Goal: Check status: Check status

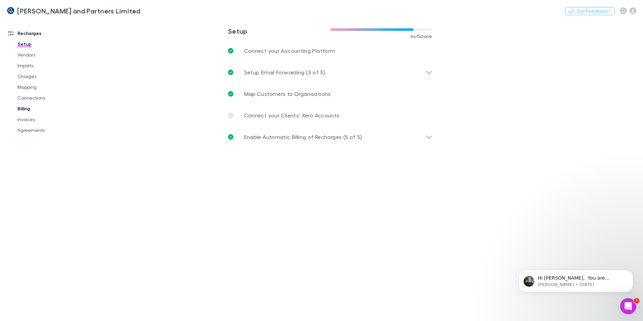
click at [30, 107] on link "Billing" at bounding box center [51, 108] width 80 height 11
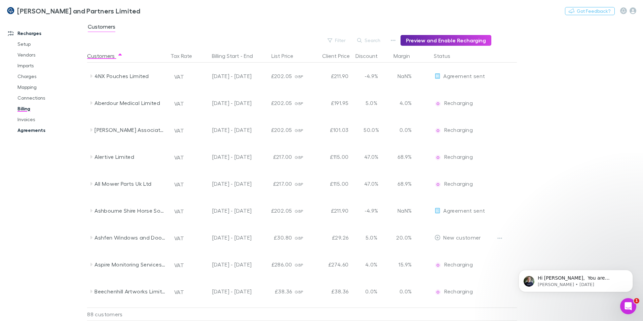
click at [34, 128] on link "Agreements" at bounding box center [51, 130] width 80 height 11
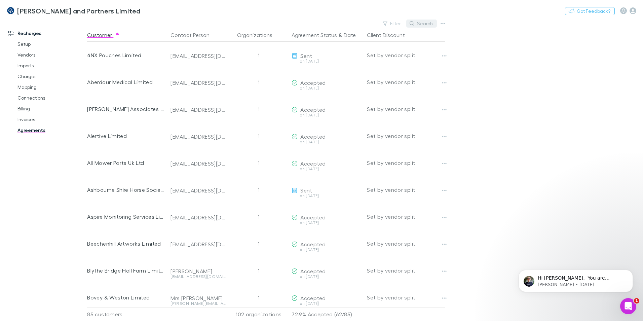
click at [414, 22] on icon "button" at bounding box center [411, 23] width 5 height 5
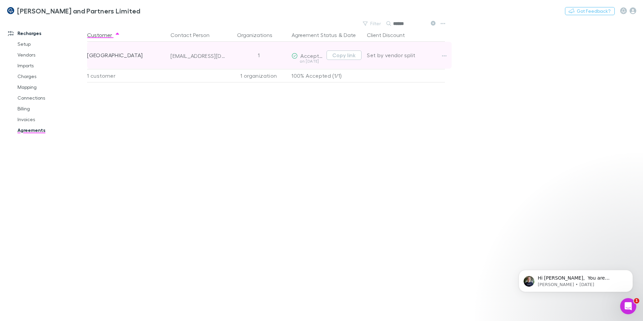
type input "******"
click at [224, 54] on div "[EMAIL_ADDRESS][DOMAIN_NAME]" at bounding box center [197, 55] width 55 height 7
click at [341, 56] on button "Copy link" at bounding box center [343, 54] width 35 height 9
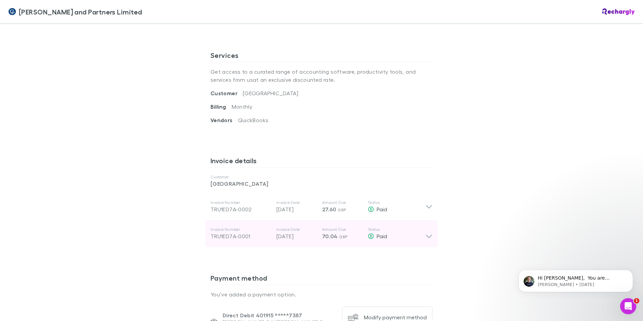
scroll to position [235, 0]
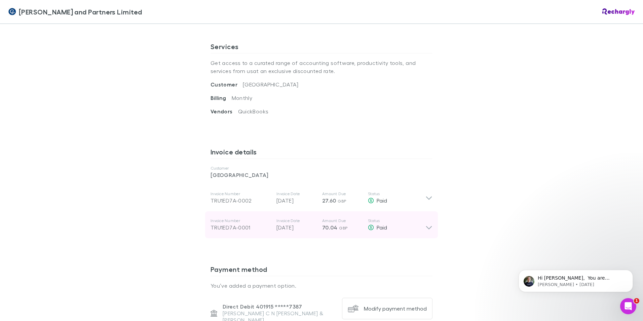
click at [428, 224] on icon at bounding box center [428, 224] width 7 height 13
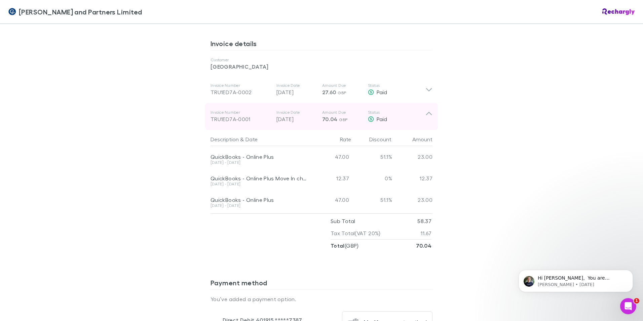
scroll to position [336, 0]
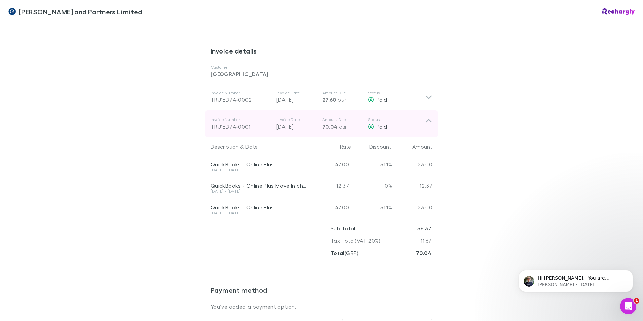
click at [431, 124] on div "Invoice Number TRU1ED7A-0001 Invoice Date 30 Aug 2025 Amount Due 70.04 GBP Stat…" at bounding box center [321, 123] width 233 height 27
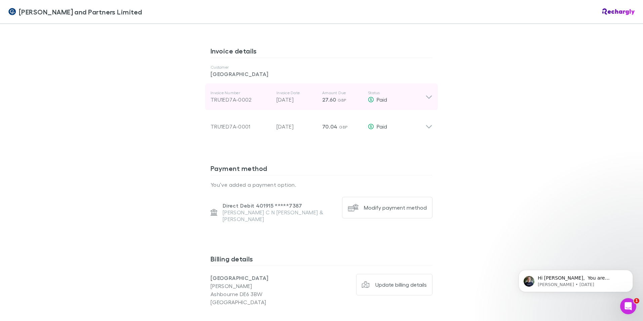
click at [428, 97] on icon at bounding box center [429, 96] width 6 height 3
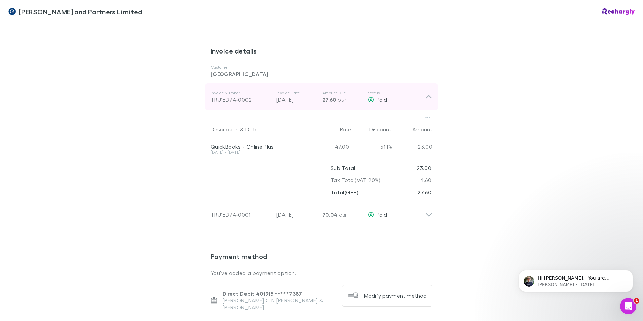
click at [430, 97] on div "Invoice Number TRU1ED7A-0002 Invoice Date 30 Sep 2025 Amount Due 27.60 GBP Stat…" at bounding box center [321, 96] width 233 height 27
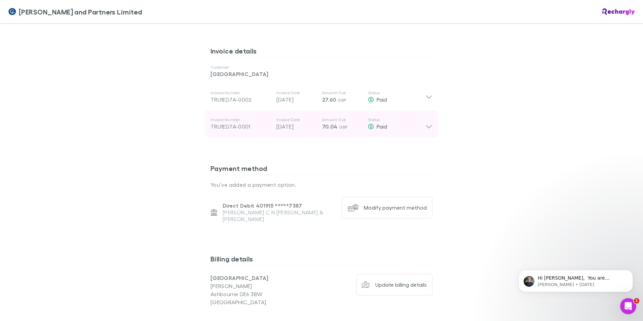
click at [432, 130] on div "Invoice Number TRU1ED7A-0001 Invoice Date 30 Aug 2025 Amount Due 70.04 GBP Stat…" at bounding box center [321, 123] width 233 height 27
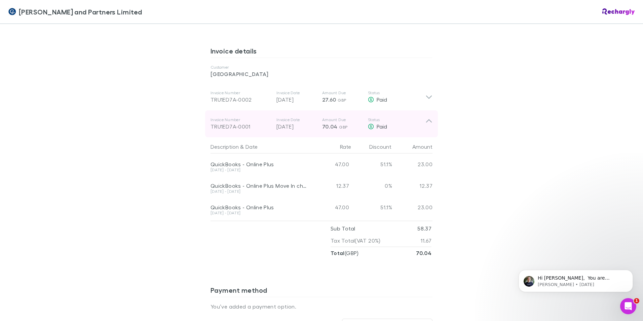
click at [431, 130] on div "Invoice Number TRU1ED7A-0001 Invoice Date 30 Aug 2025 Amount Due 70.04 GBP Stat…" at bounding box center [321, 123] width 233 height 27
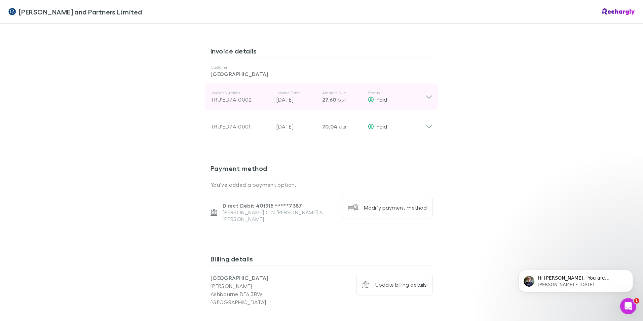
click at [432, 106] on div "Invoice Number TRU1ED7A-0002 Invoice Date 30 Sep 2025 Amount Due 27.60 GBP Stat…" at bounding box center [321, 96] width 233 height 27
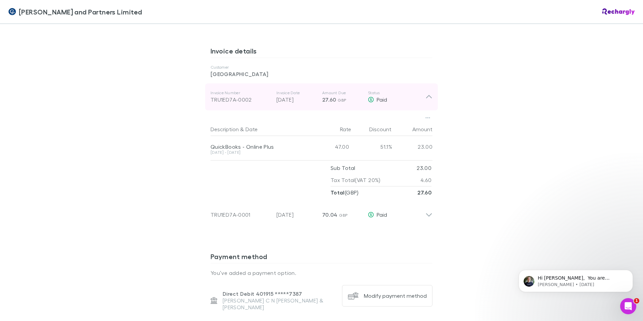
click at [430, 101] on div "Invoice Number TRU1ED7A-0002 Invoice Date 30 Sep 2025 Amount Due 27.60 GBP Stat…" at bounding box center [321, 96] width 233 height 27
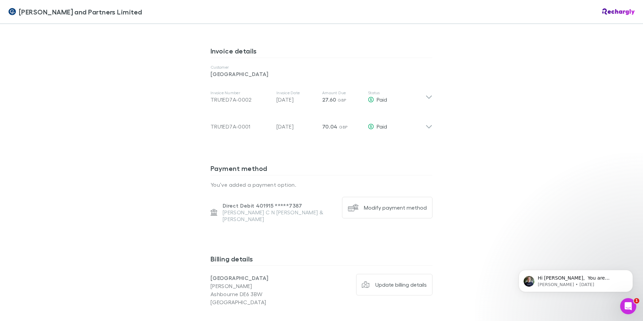
scroll to position [303, 0]
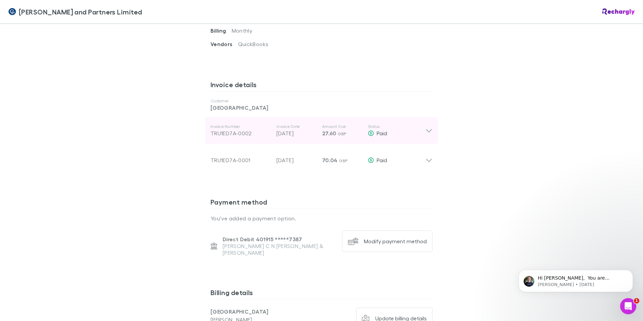
click at [432, 128] on div "Invoice Number TRU1ED7A-0002 Invoice Date 30 Sep 2025 Amount Due 27.60 GBP Stat…" at bounding box center [321, 130] width 233 height 27
